Goal: Understand process/instructions: Learn about a topic

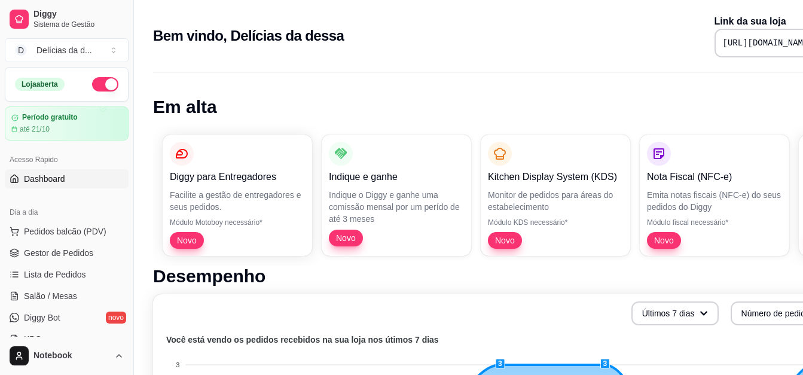
click at [102, 87] on button "button" at bounding box center [105, 84] width 26 height 14
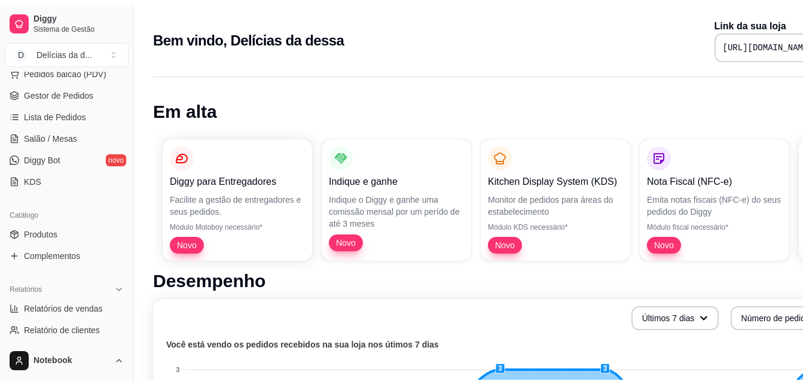
scroll to position [178, 0]
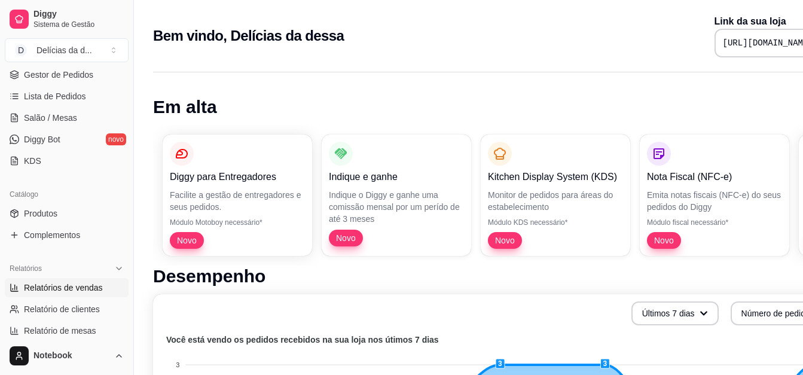
click at [75, 293] on span "Relatórios de vendas" at bounding box center [63, 288] width 79 height 12
select select "ALL"
select select "0"
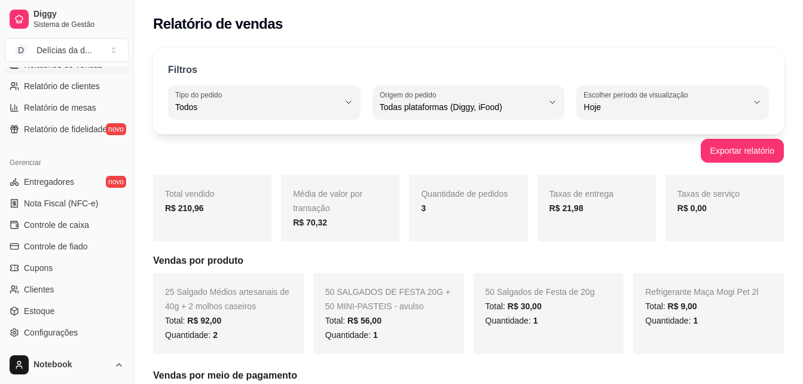
scroll to position [476, 0]
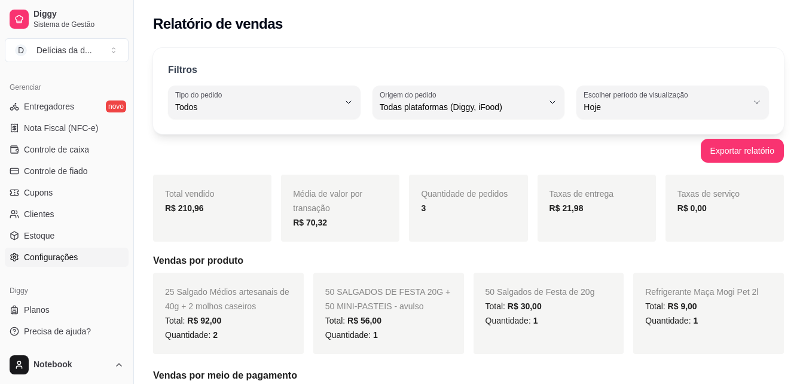
click at [66, 258] on span "Configurações" at bounding box center [51, 257] width 54 height 12
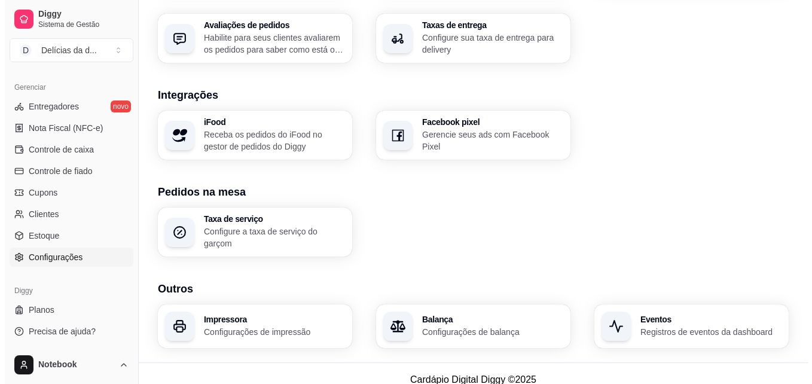
scroll to position [459, 0]
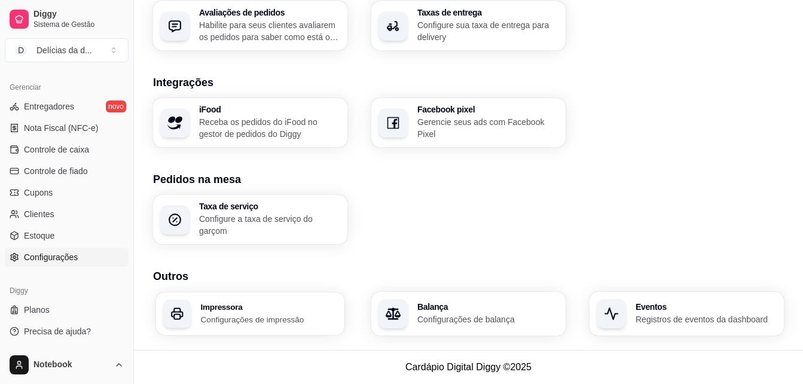
click at [286, 314] on p "Configurações de impressão" at bounding box center [269, 318] width 137 height 11
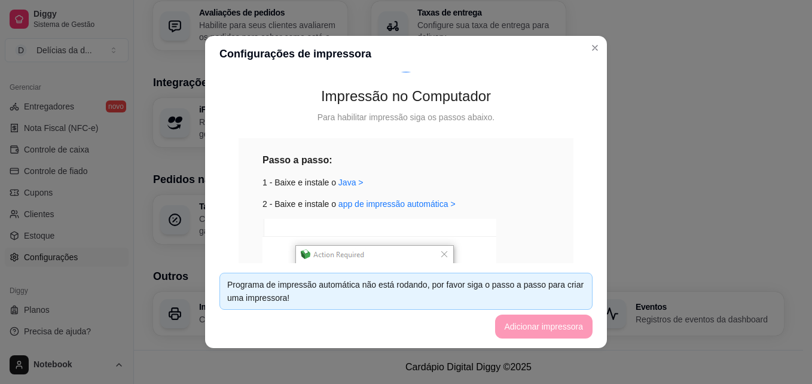
scroll to position [78, 0]
click at [343, 182] on link "Java >" at bounding box center [350, 181] width 25 height 10
click at [423, 204] on link "app de impressão automática >" at bounding box center [396, 202] width 117 height 10
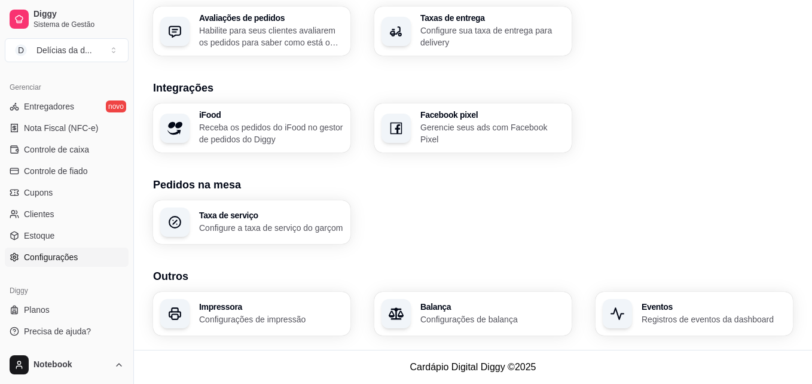
scroll to position [454, 0]
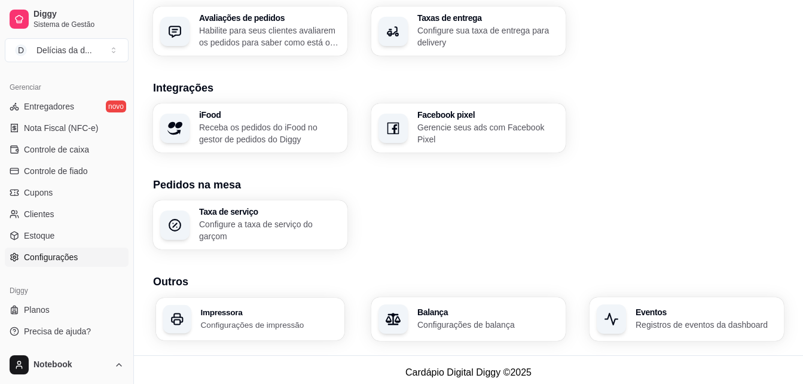
click at [271, 319] on p "Configurações de impressão" at bounding box center [269, 324] width 137 height 11
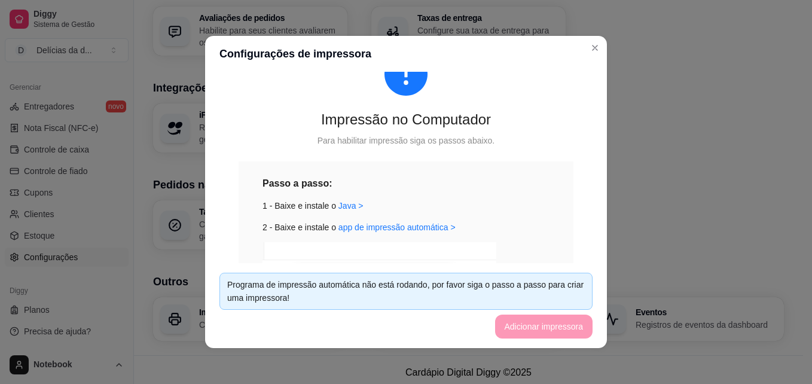
scroll to position [72, 0]
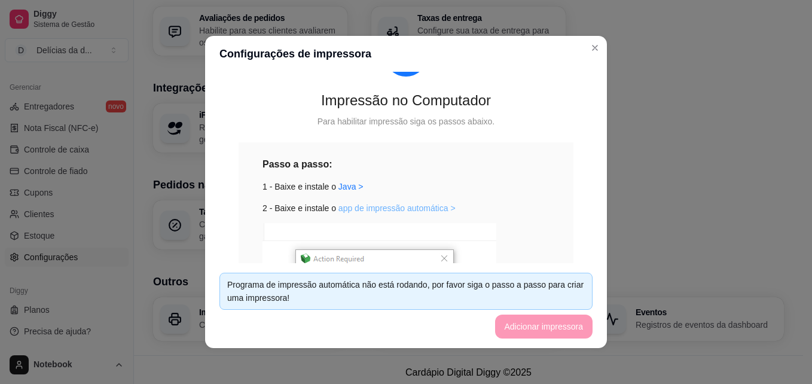
click at [436, 206] on link "app de impressão automática >" at bounding box center [396, 208] width 117 height 10
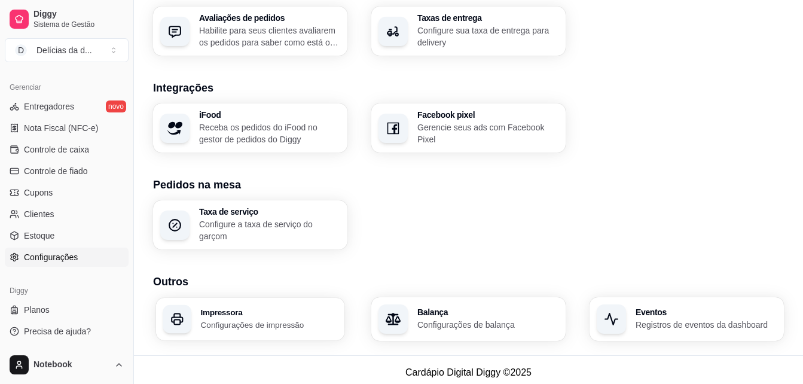
click at [279, 317] on div "Impressora Configurações de impressão" at bounding box center [269, 319] width 137 height 22
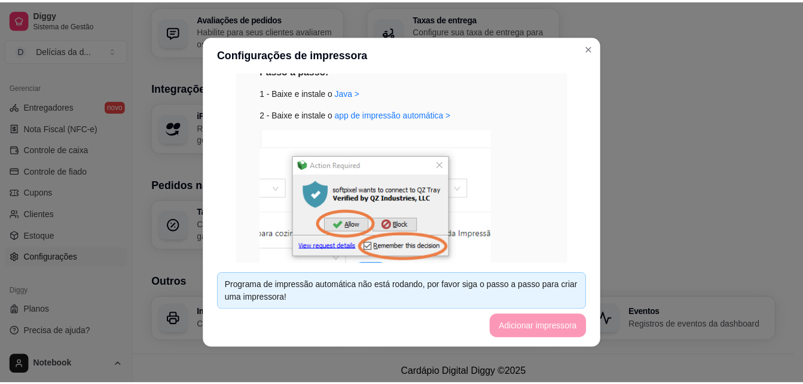
scroll to position [293, 0]
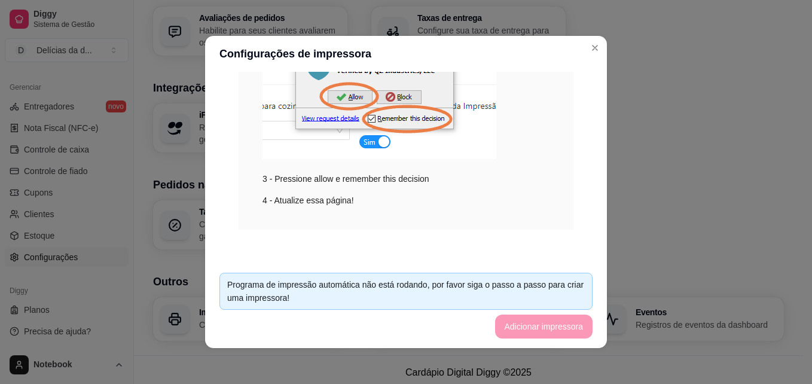
click at [541, 328] on footer "Programa de impressão automática não está rodando, por favor siga o passo a pas…" at bounding box center [406, 305] width 402 height 85
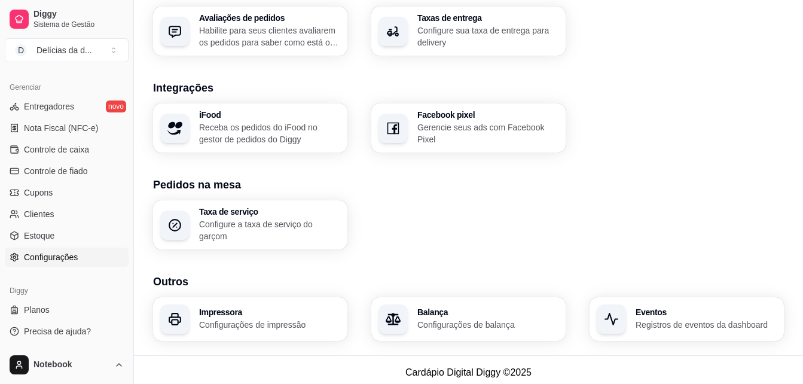
click at [708, 109] on div "iFood Receba os pedidos do iFood no gestor de pedidos do Diggy Facebook pixel G…" at bounding box center [468, 127] width 631 height 49
drag, startPoint x: 123, startPoint y: 274, endPoint x: 124, endPoint y: 233, distance: 40.7
click at [124, 233] on div "Loja fechada Período gratuito até 21/10 Acesso Rápido Dashboard Dia a dia Pedid…" at bounding box center [66, 206] width 133 height 279
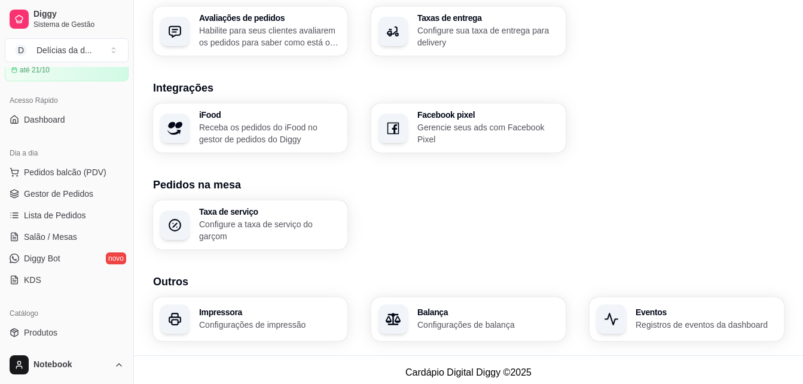
scroll to position [0, 0]
